Goal: Task Accomplishment & Management: Manage account settings

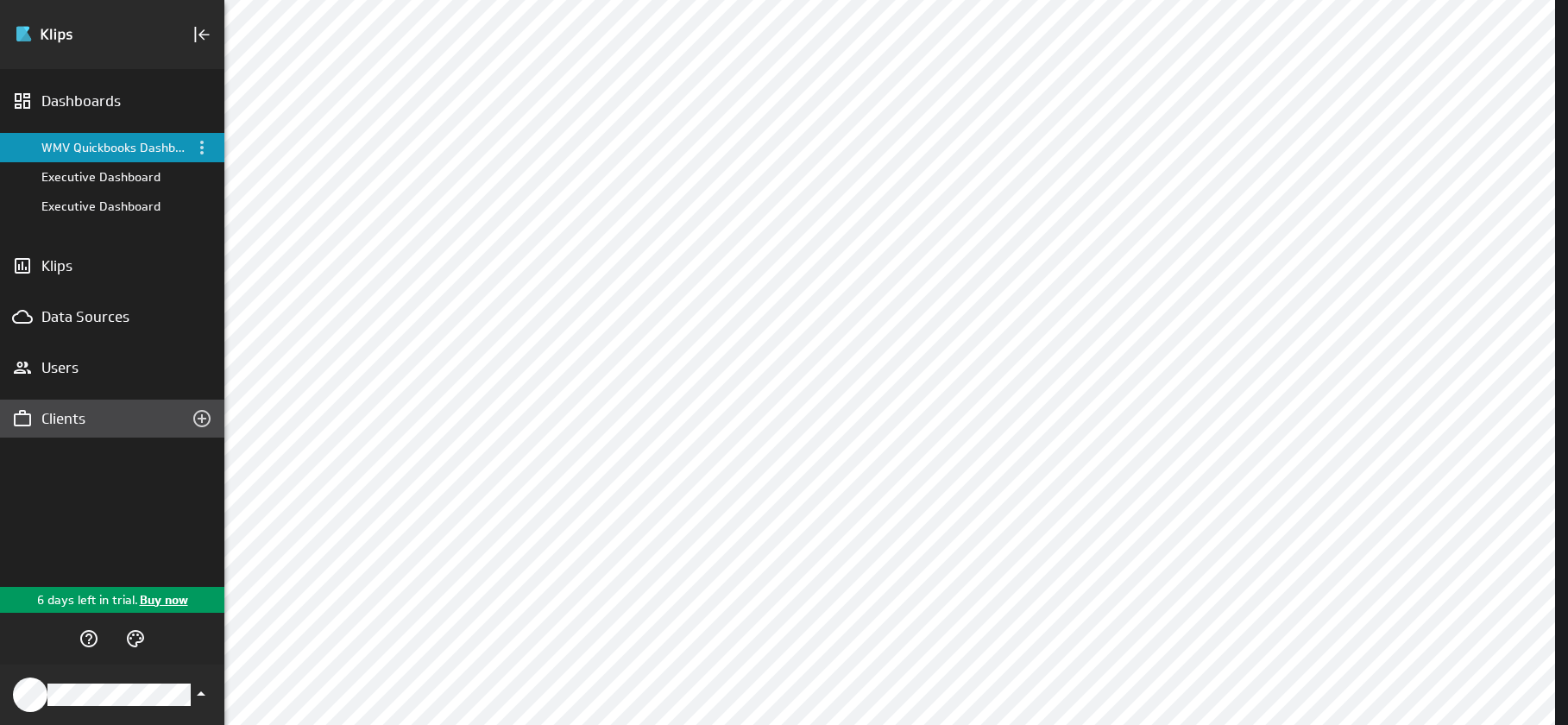
click at [101, 422] on div "Clients" at bounding box center [112, 419] width 142 height 19
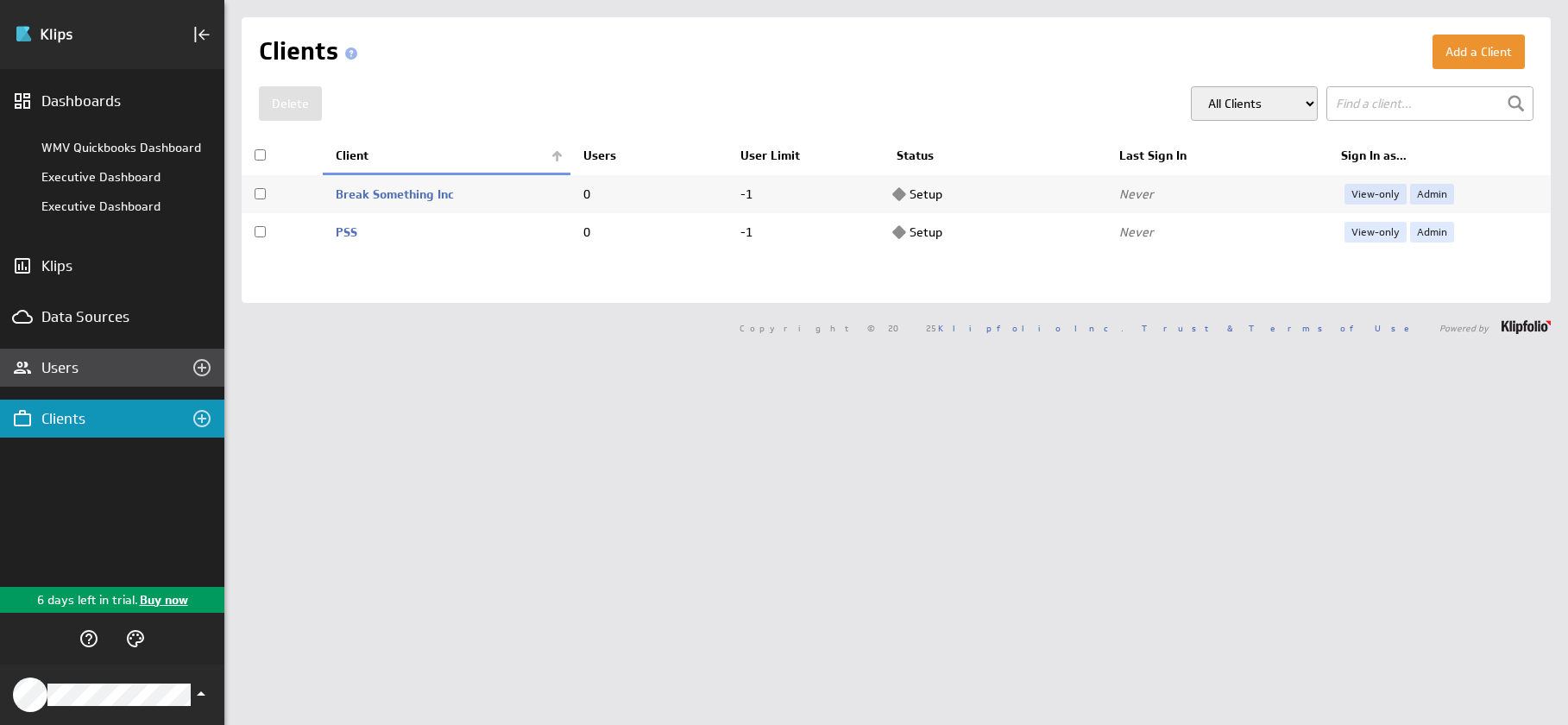
click at [89, 370] on div "Users" at bounding box center [112, 368] width 142 height 19
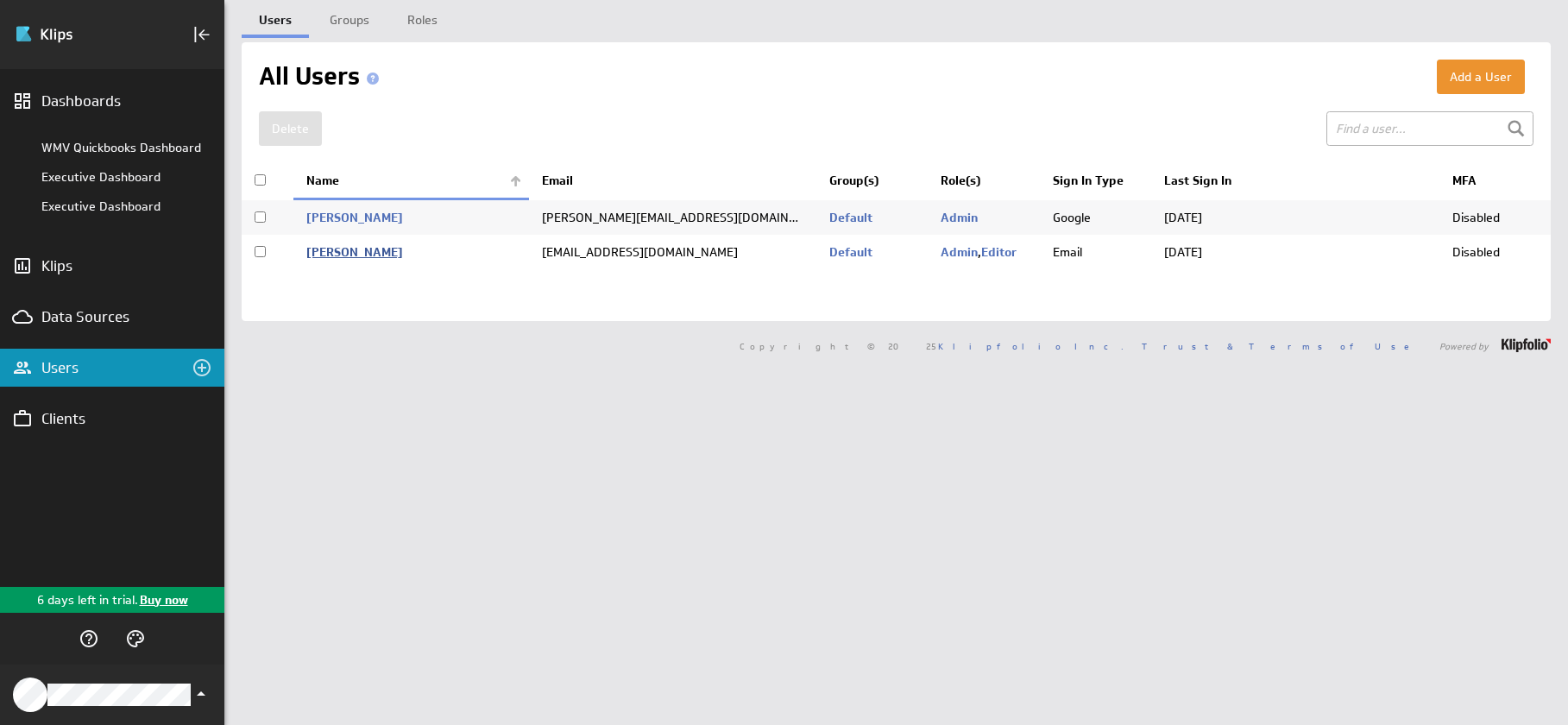
click at [403, 254] on link "Grubacki, Aleksandar" at bounding box center [355, 252] width 96 height 16
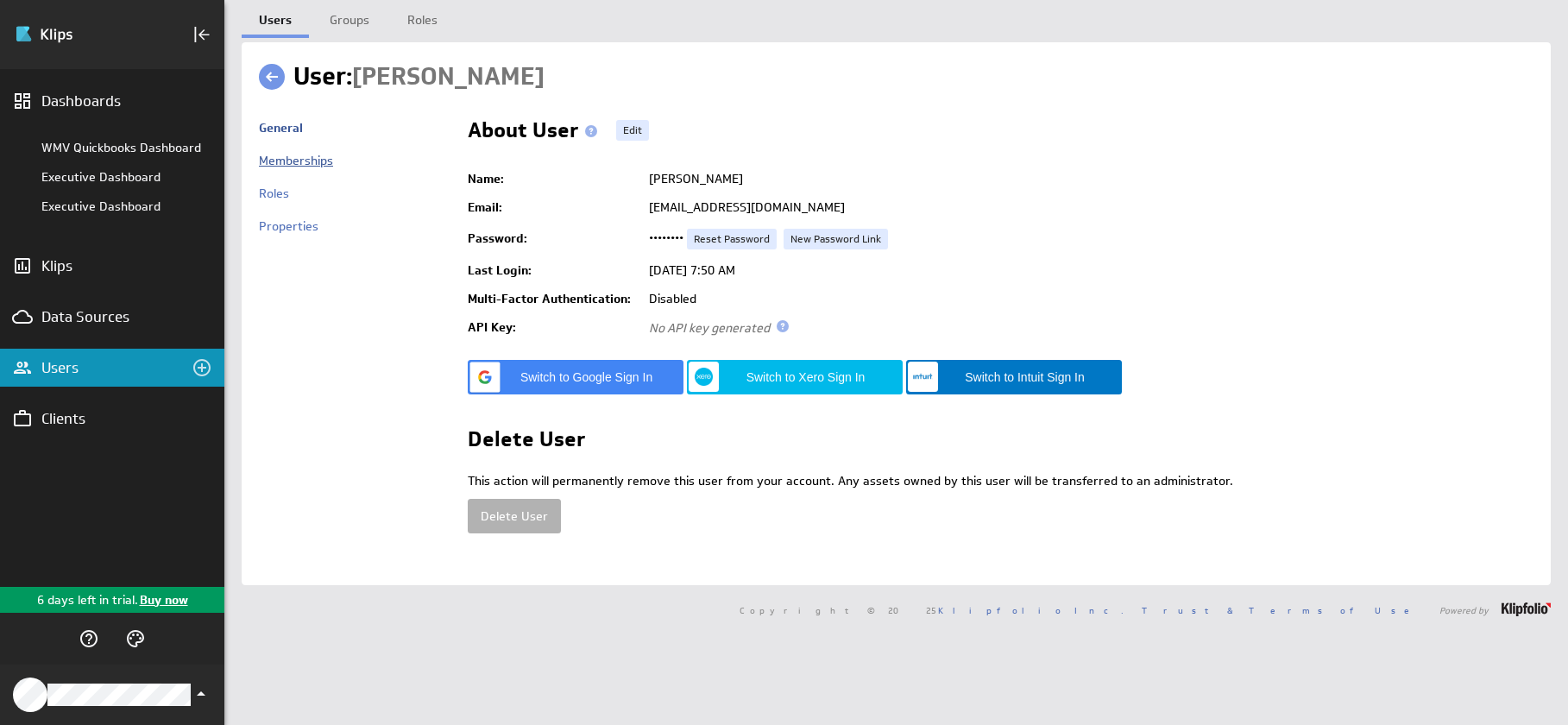
click at [324, 164] on link "Memberships" at bounding box center [296, 160] width 74 height 16
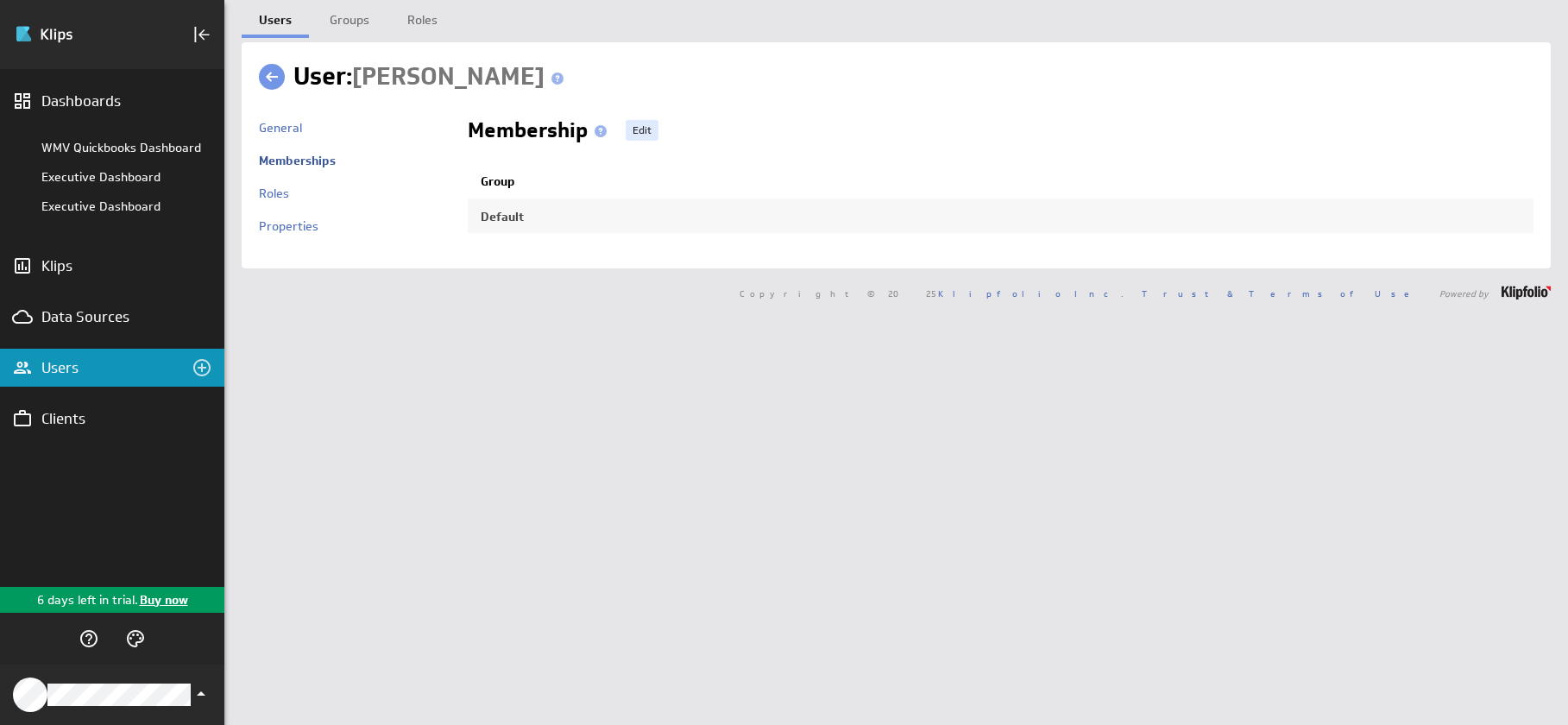
click at [494, 183] on th "Group" at bounding box center [1000, 181] width 1065 height 34
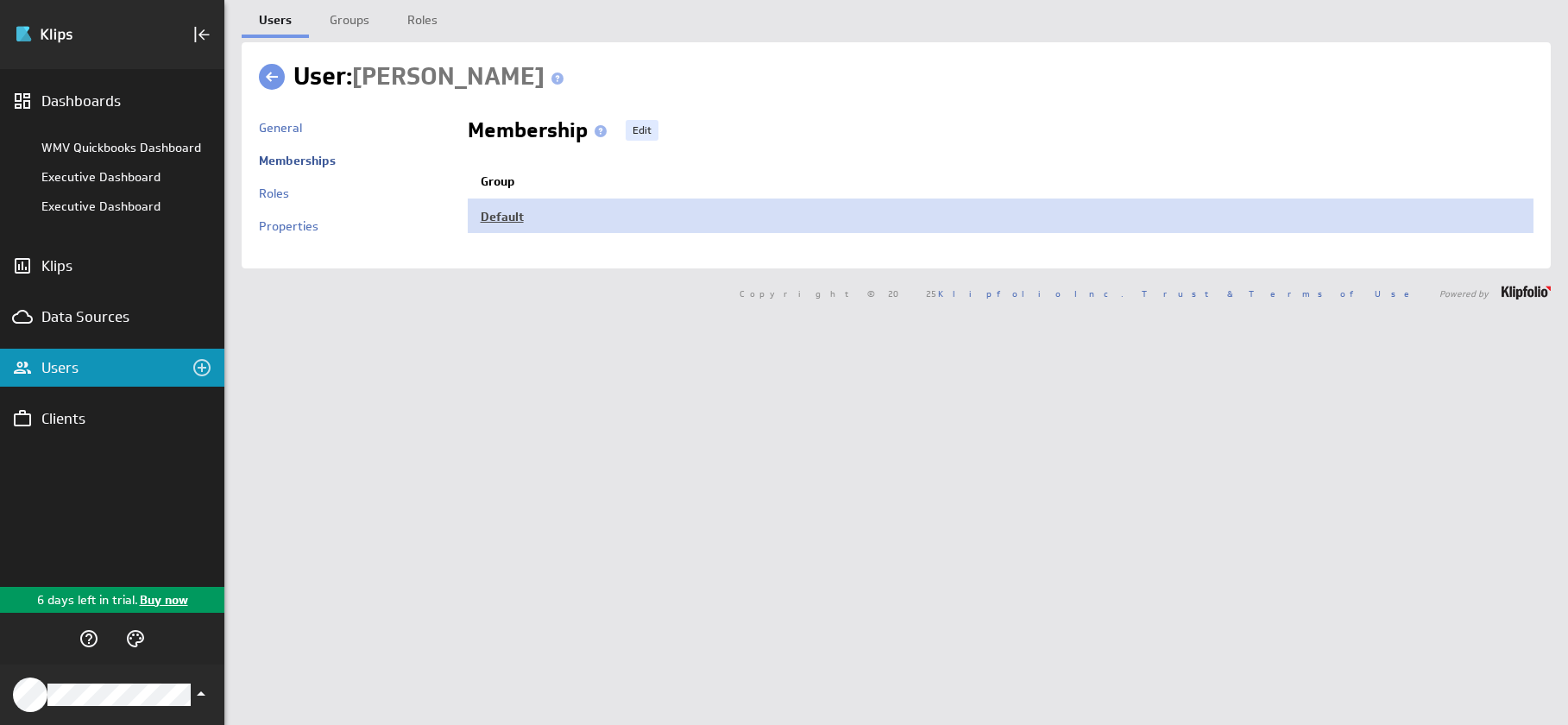
click at [487, 210] on link "Default" at bounding box center [502, 217] width 44 height 16
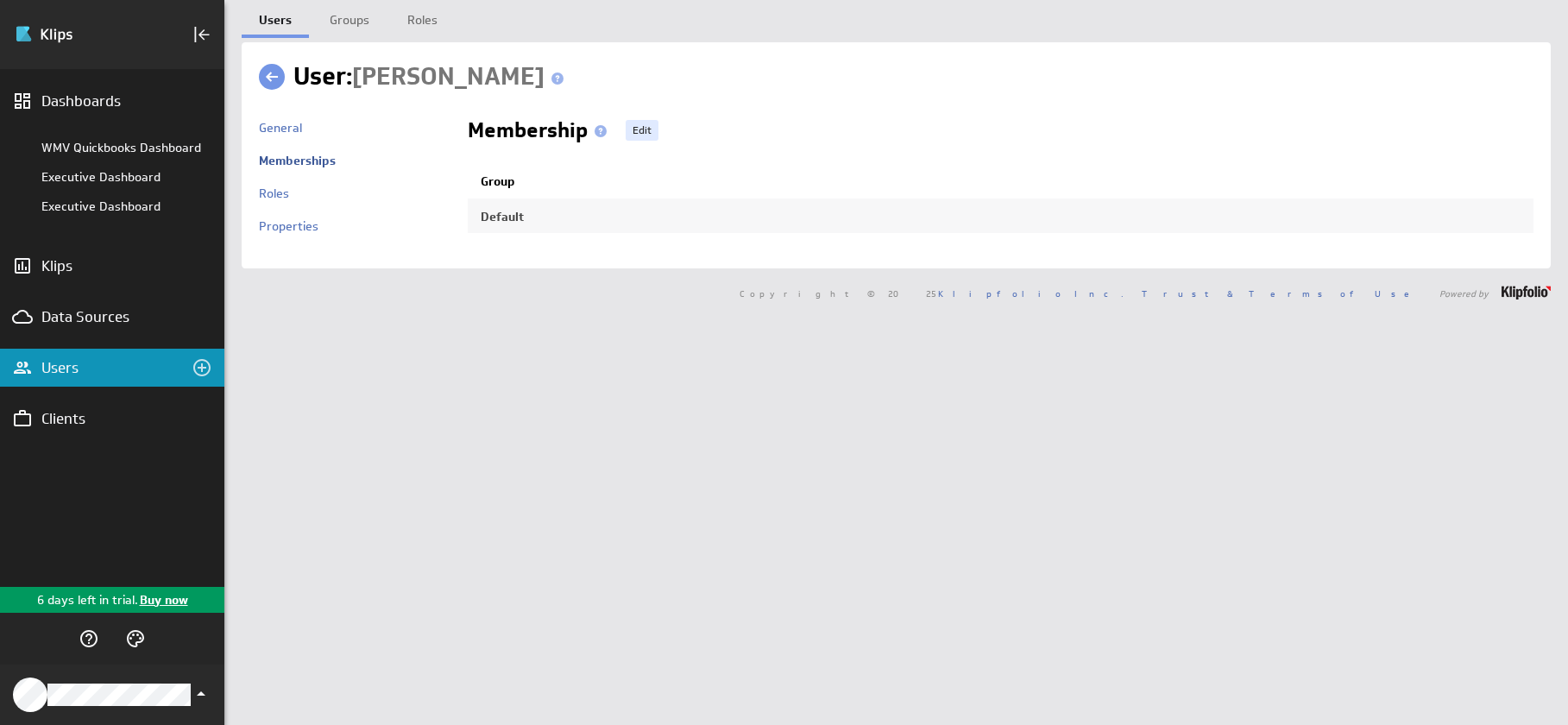
click at [491, 179] on th "Group" at bounding box center [1000, 181] width 1065 height 34
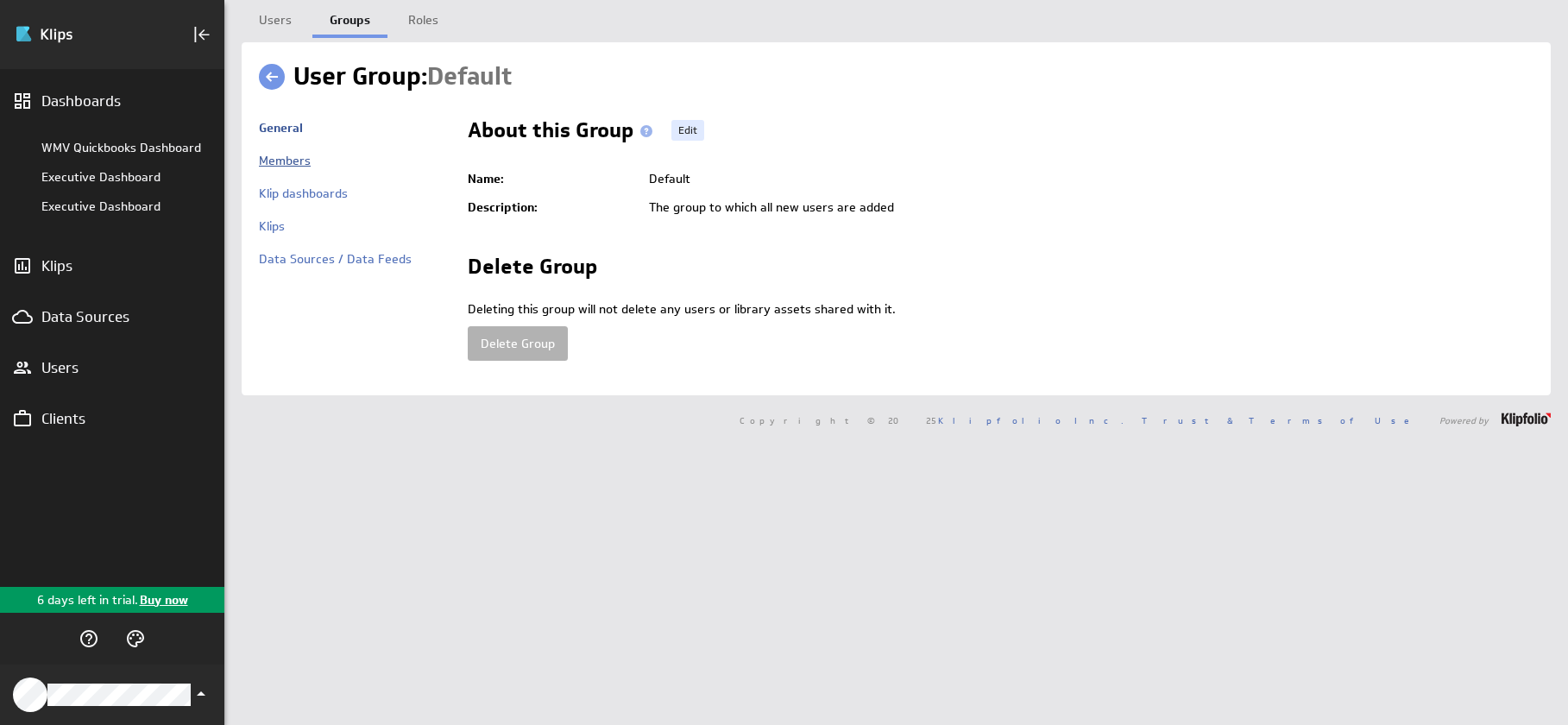
click at [283, 156] on link "Members" at bounding box center [285, 160] width 52 height 16
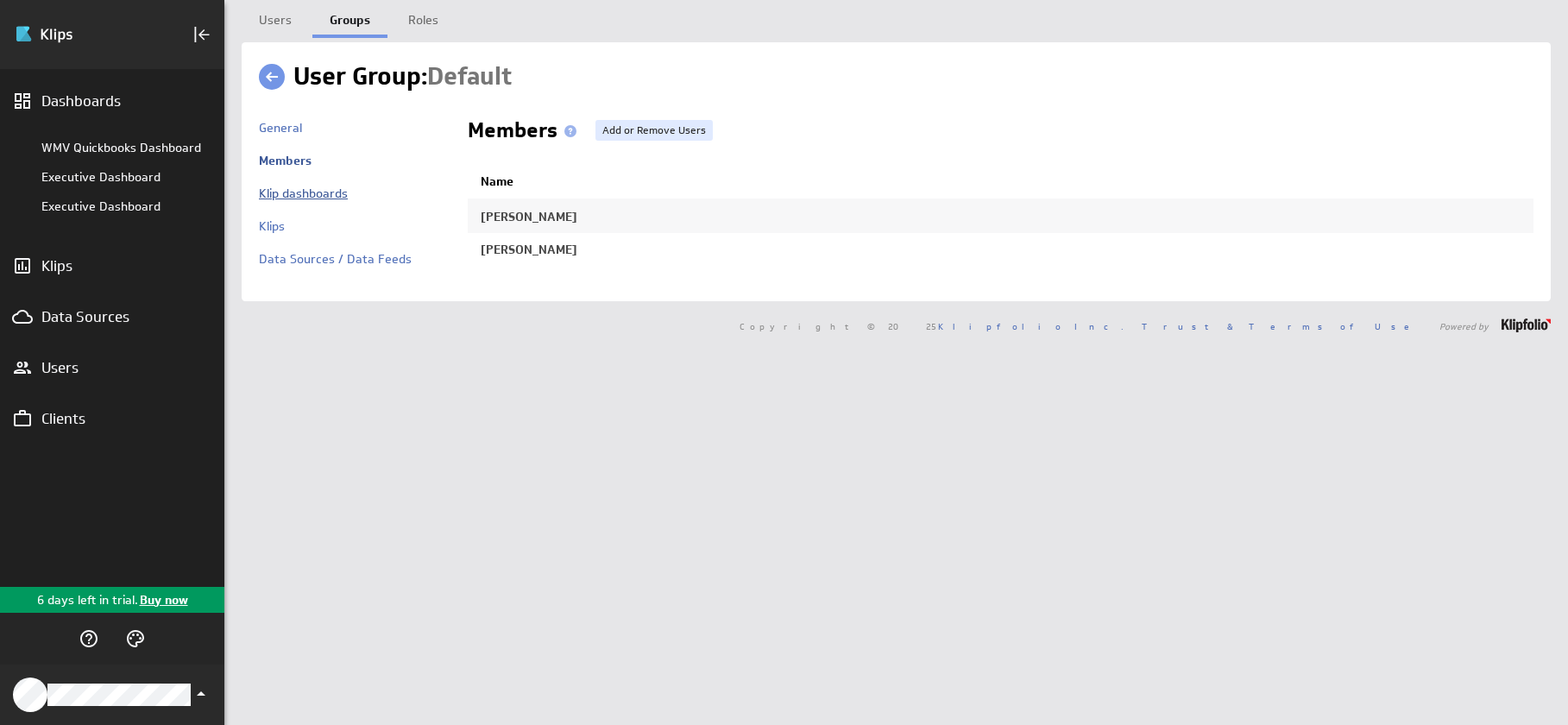
click at [304, 197] on link "Klip dashboards" at bounding box center [304, 193] width 89 height 16
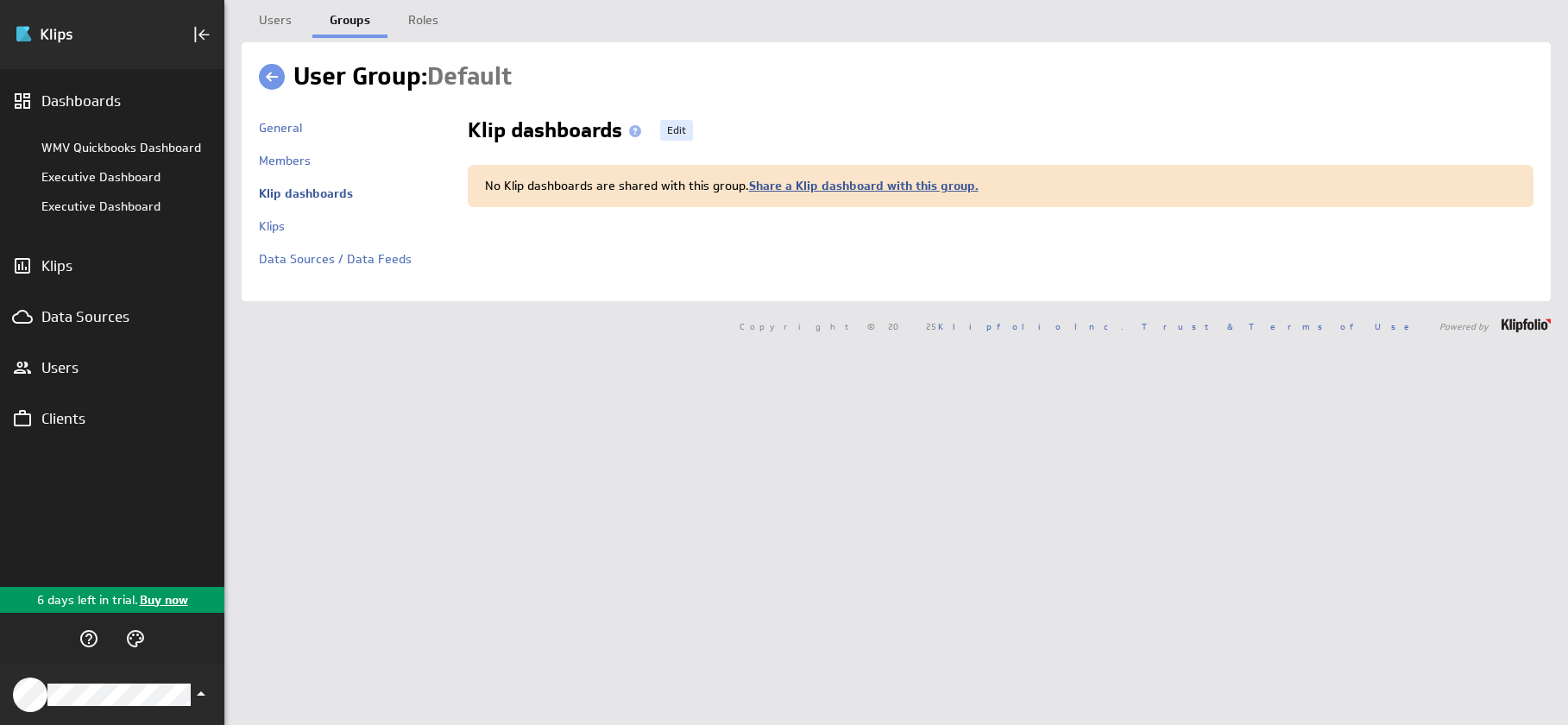
click at [796, 188] on link "Share a Klip dashboard with this group." at bounding box center [864, 185] width 230 height 16
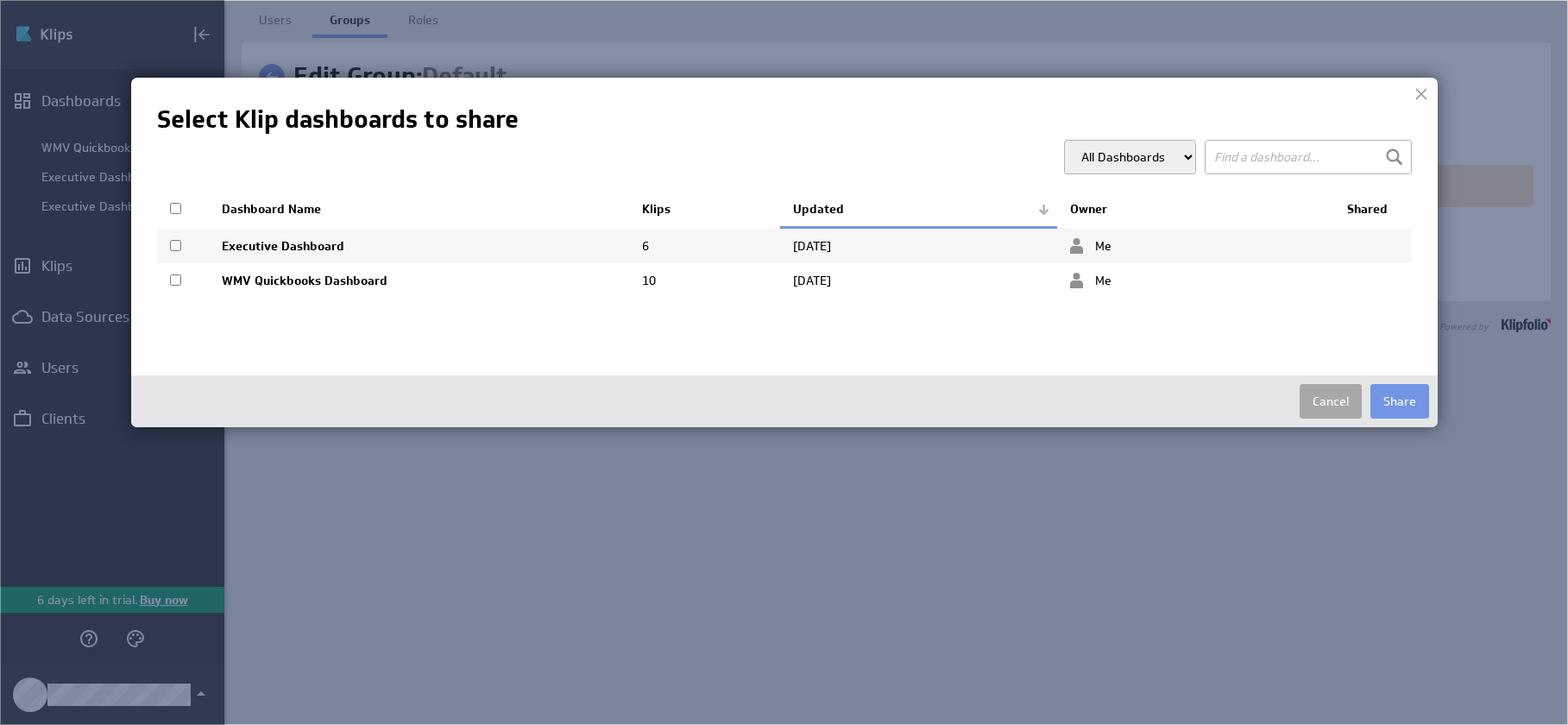
click at [1336, 394] on button "Cancel" at bounding box center [1330, 401] width 62 height 34
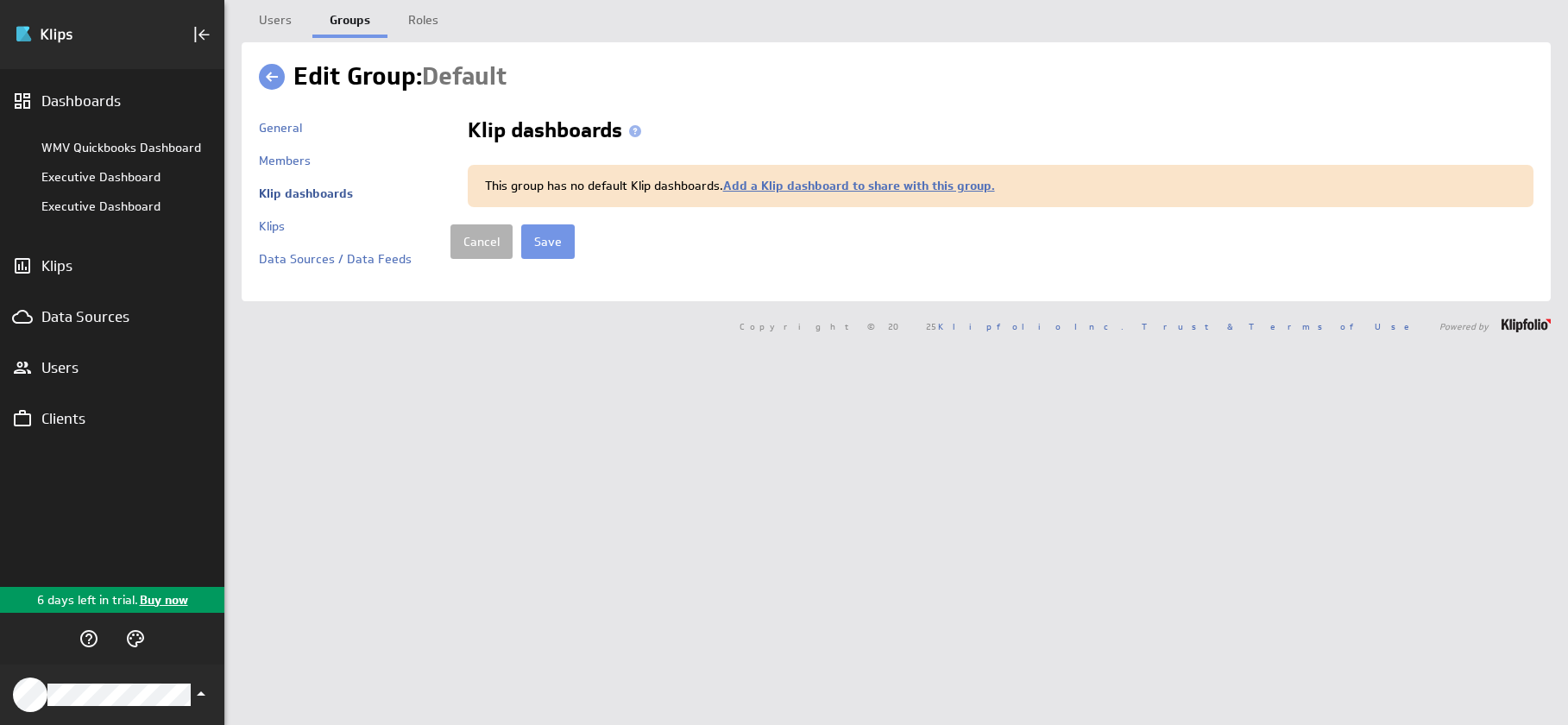
click at [295, 268] on div "Data Sources / Data Feeds" at bounding box center [355, 267] width 192 height 32
click at [297, 261] on link "Data Sources / Data Feeds" at bounding box center [335, 258] width 153 height 16
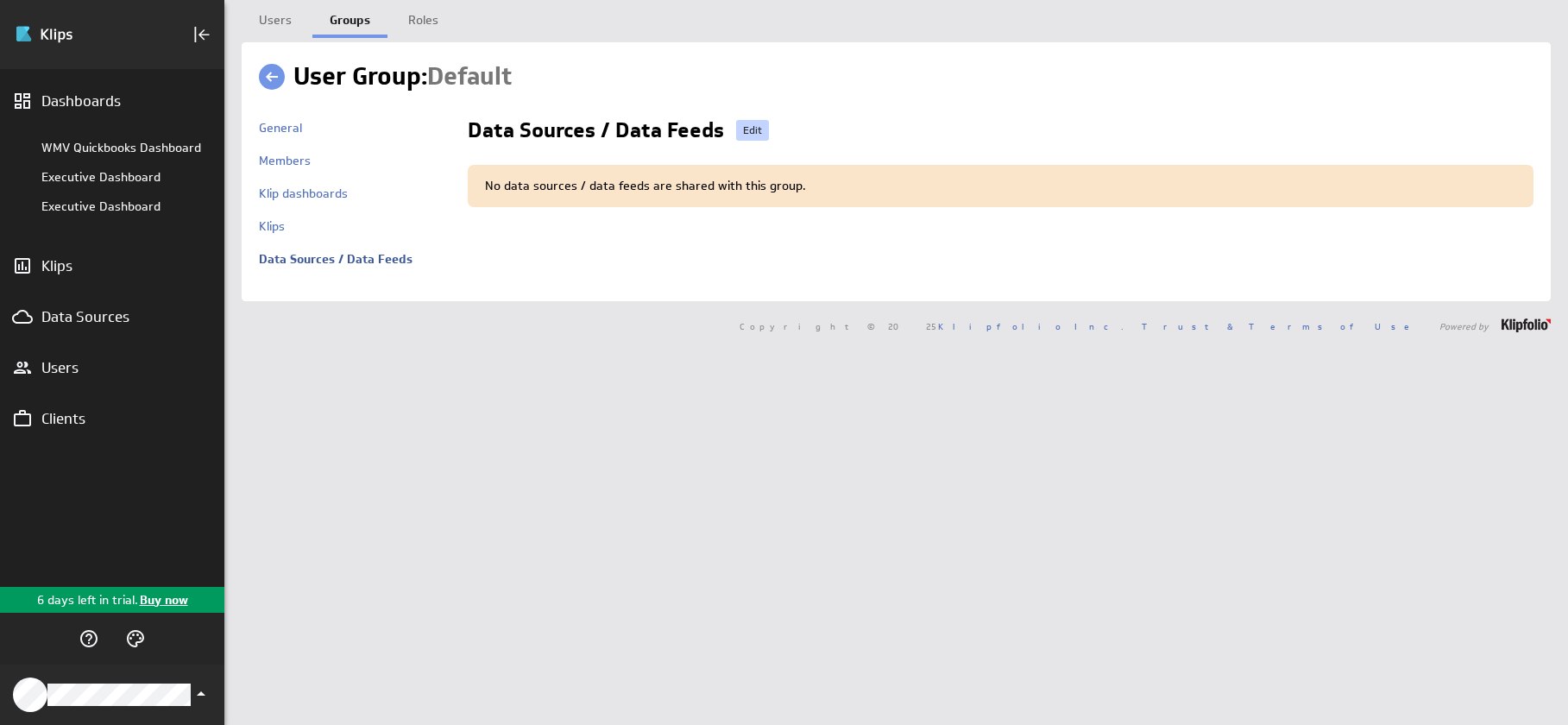
click at [756, 130] on link "Edit" at bounding box center [752, 131] width 32 height 20
click at [480, 237] on link "Cancel" at bounding box center [481, 241] width 62 height 34
click at [291, 159] on link "Members" at bounding box center [285, 160] width 52 height 16
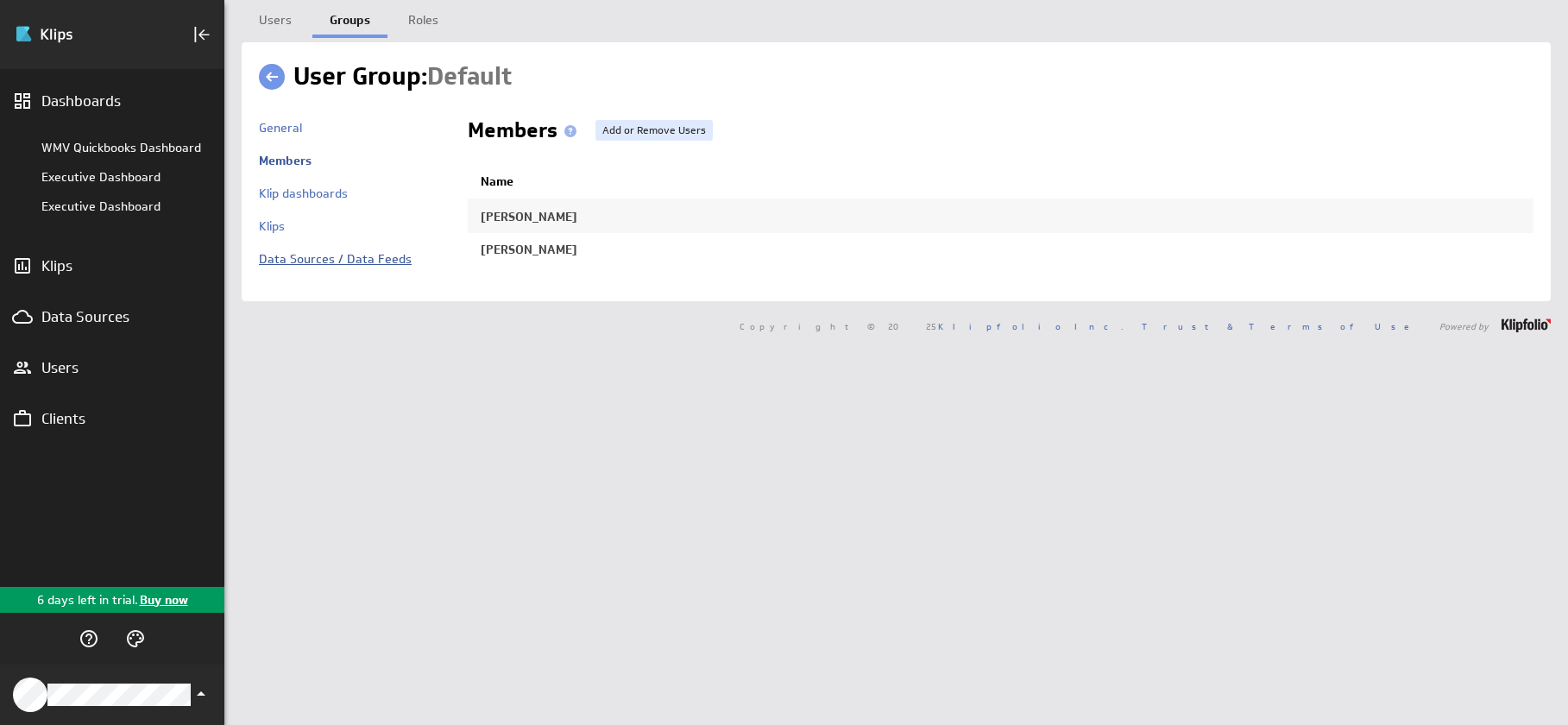
click at [297, 258] on link "Data Sources / Data Feeds" at bounding box center [335, 258] width 153 height 16
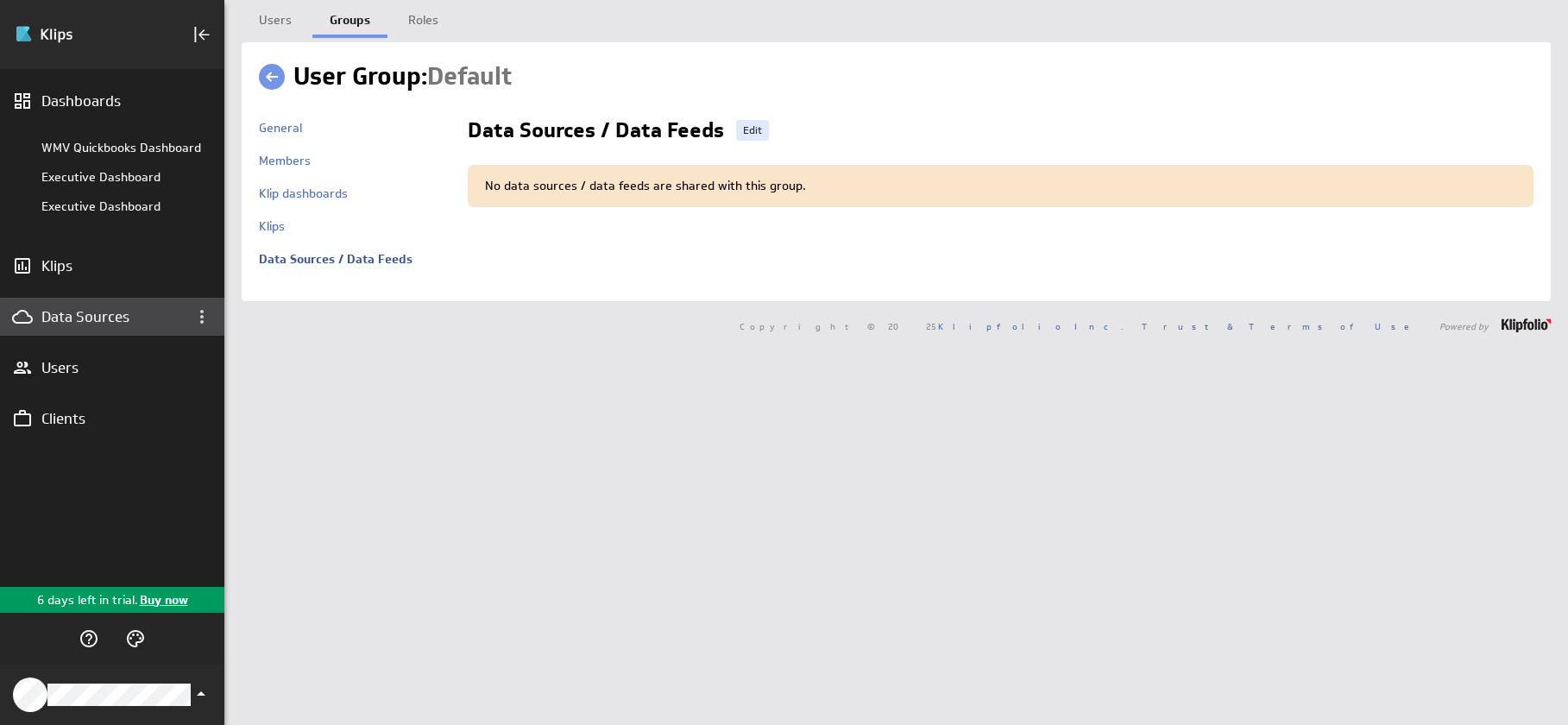
click at [103, 317] on div "Data Sources" at bounding box center [98, 317] width 114 height 19
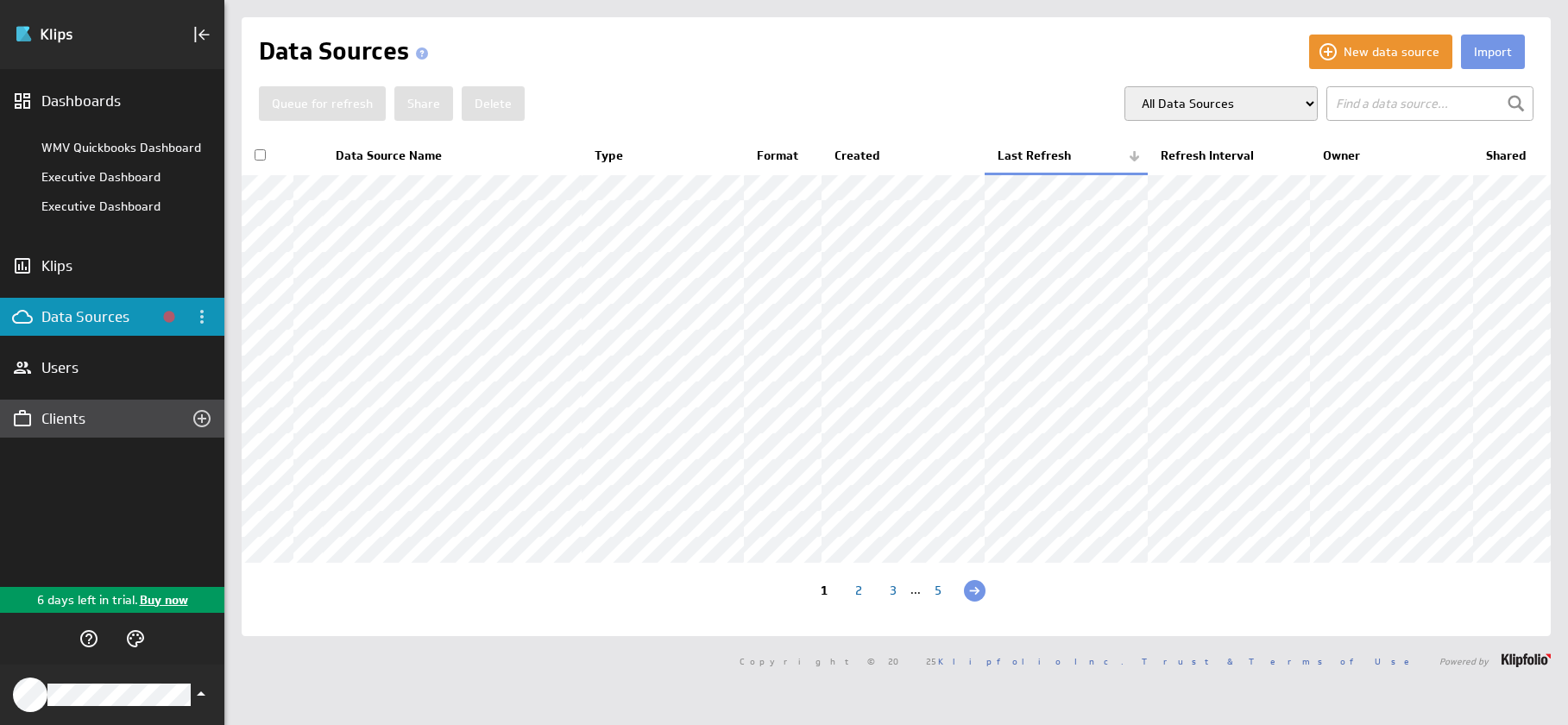
click at [95, 419] on div "Clients" at bounding box center [112, 419] width 142 height 19
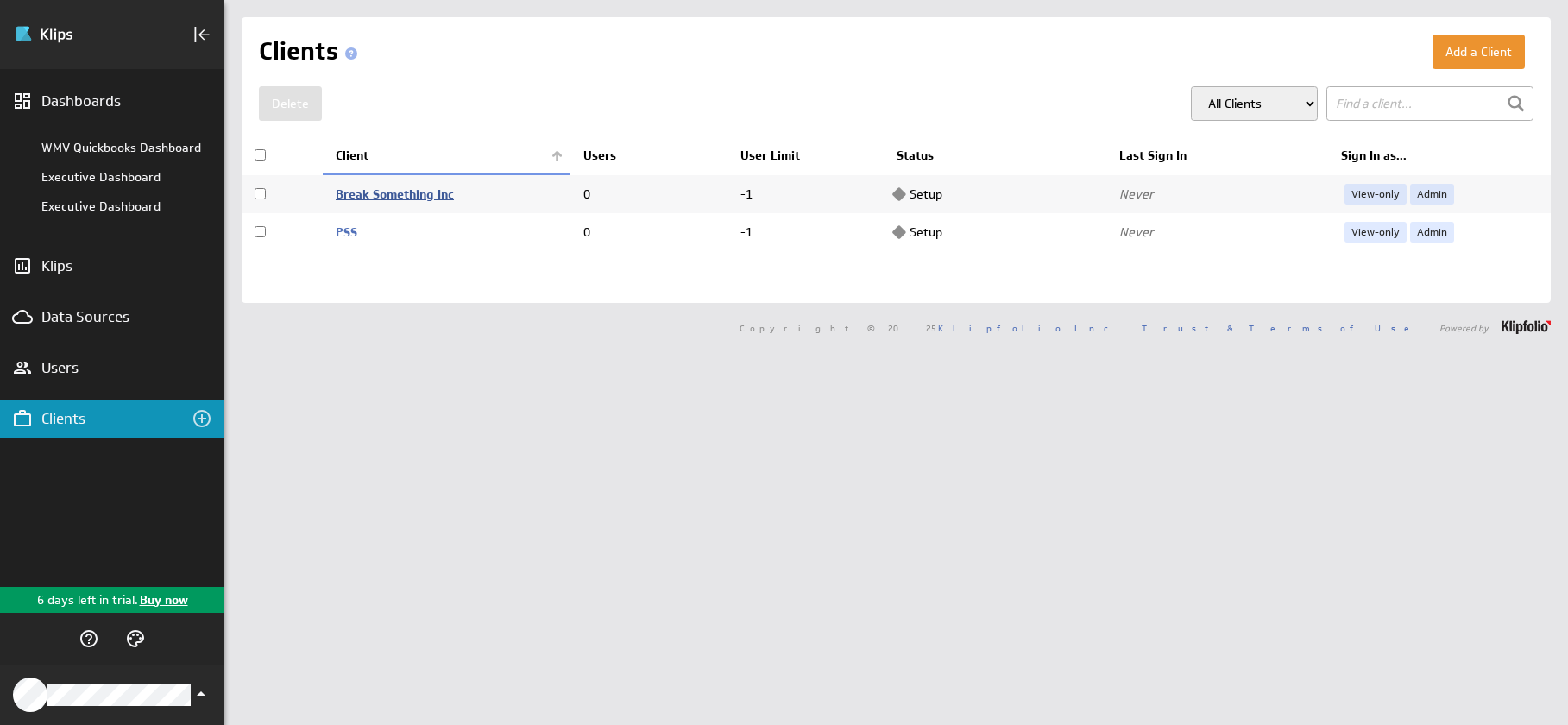
click at [453, 198] on link "Break Something Inc" at bounding box center [395, 194] width 118 height 16
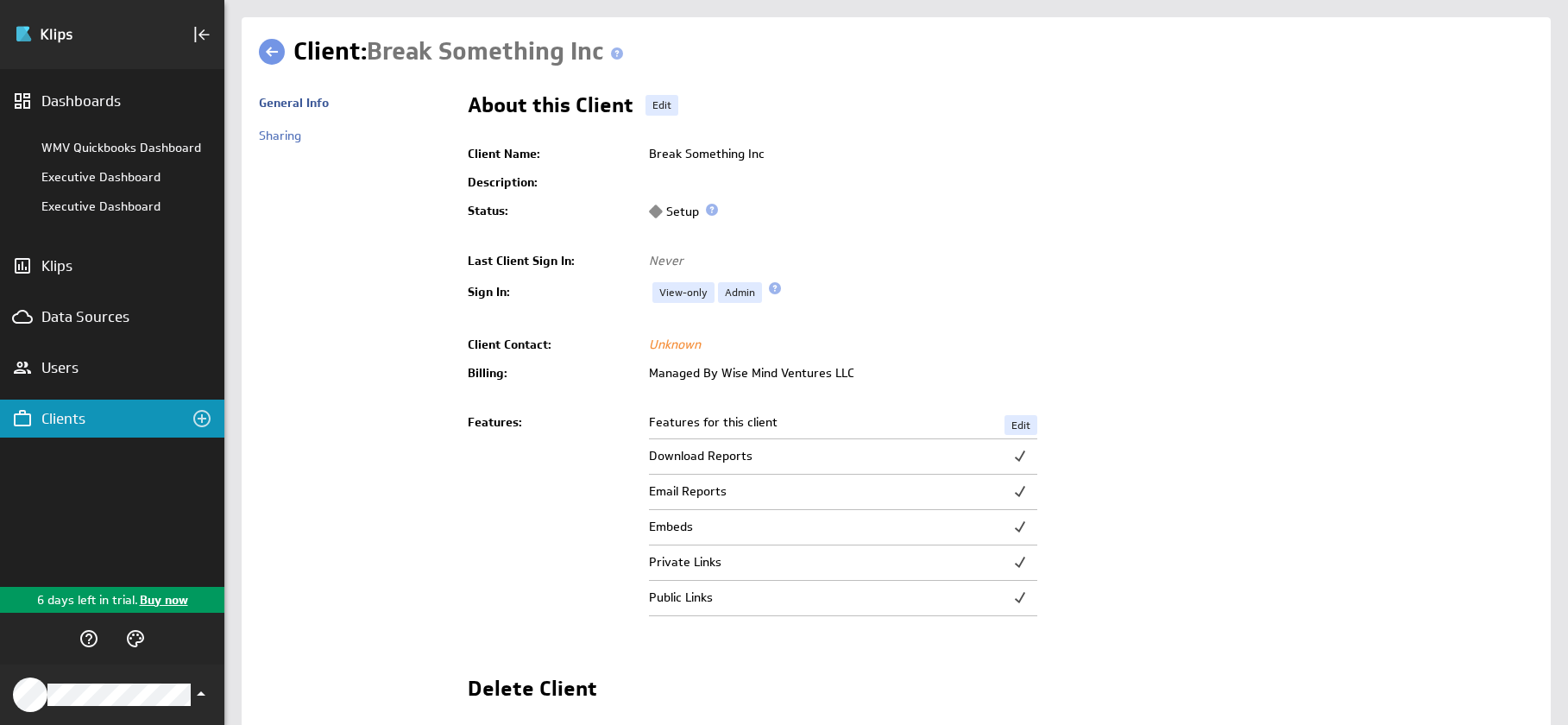
click at [292, 145] on div "Sharing" at bounding box center [355, 144] width 192 height 32
click at [292, 133] on link "Sharing" at bounding box center [280, 135] width 43 height 16
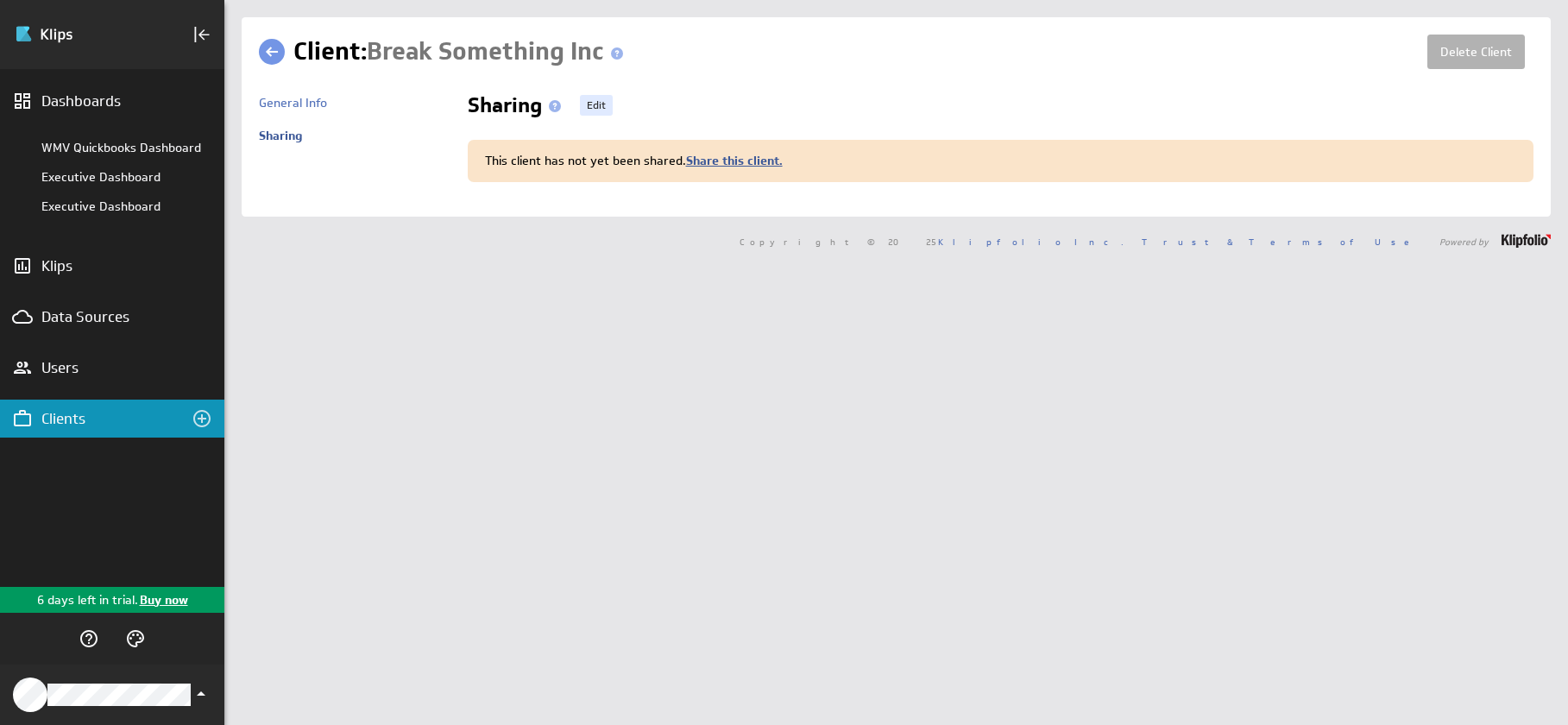
click at [720, 163] on link "Share this client." at bounding box center [734, 160] width 96 height 16
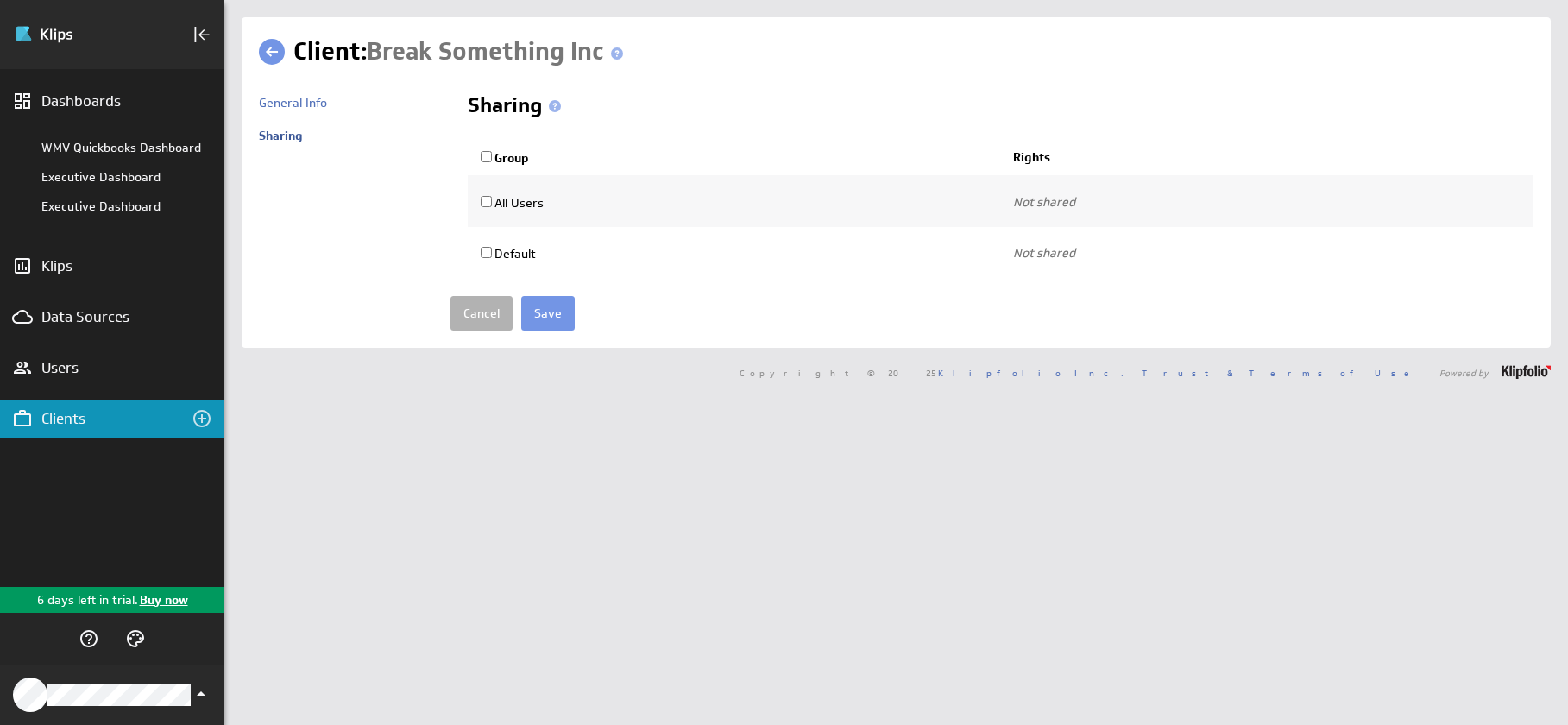
click at [483, 197] on input "All Users" at bounding box center [486, 202] width 11 height 11
checkbox input "true"
select select "93415dba251c53ee4723a2014ad6629b:use"
click at [558, 315] on input "Save" at bounding box center [548, 313] width 54 height 34
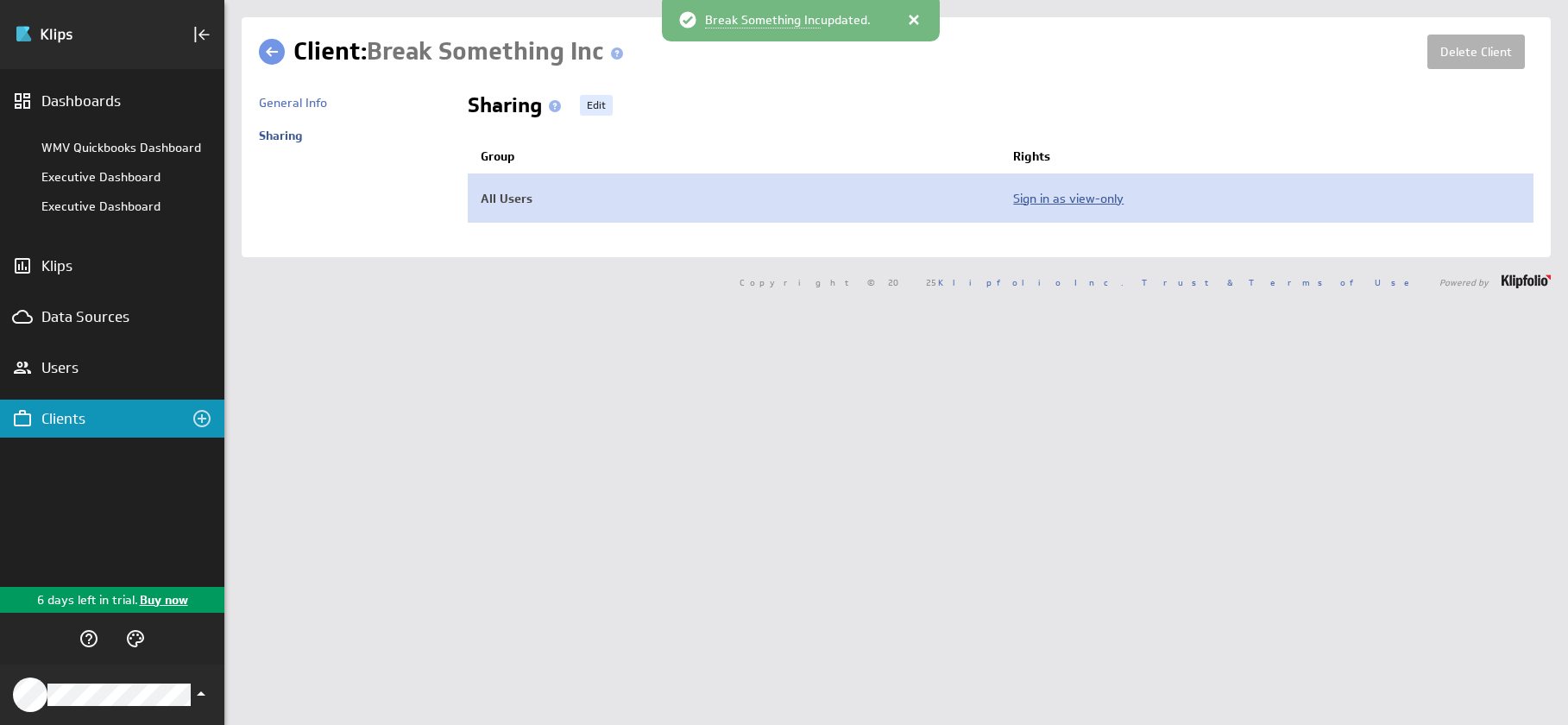
click at [1031, 204] on td "Sign in as view-only" at bounding box center [1267, 197] width 533 height 49
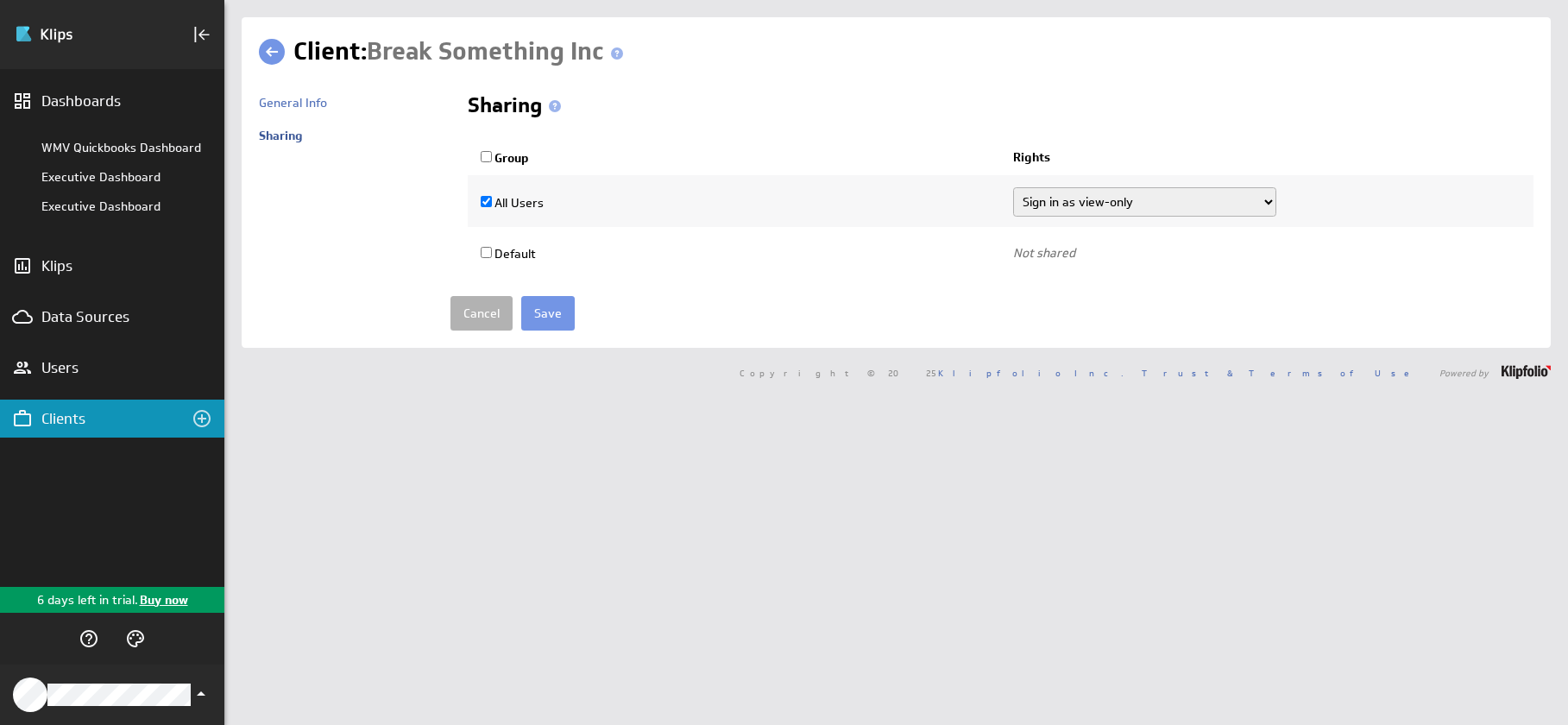
click at [1032, 204] on select "Sign in as view-only Sign in as admin Sign in as admin and edit client settings…" at bounding box center [1144, 202] width 263 height 30
select select "93415dba251c53ee4723a2014ad6629b:use,manage"
click at [1013, 187] on select "Sign in as view-only Sign in as admin Sign in as admin and edit client settings…" at bounding box center [1144, 202] width 263 height 30
click at [1036, 210] on select "Sign in as view-only Sign in as admin Sign in as admin and edit client settings…" at bounding box center [1144, 202] width 263 height 30
click at [1013, 187] on select "Sign in as view-only Sign in as admin Sign in as admin and edit client settings…" at bounding box center [1144, 202] width 263 height 30
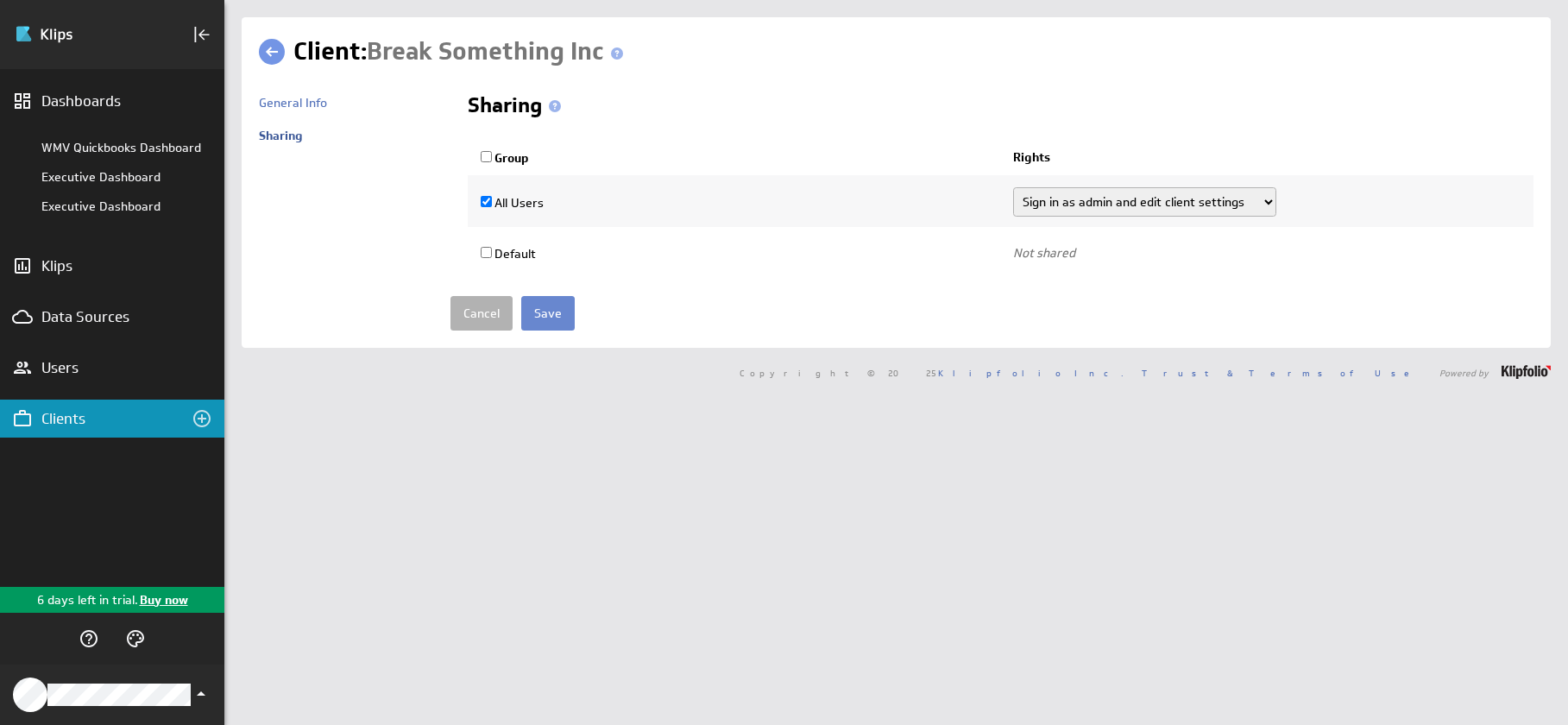
click at [540, 306] on input "Save" at bounding box center [548, 313] width 54 height 34
